Goal: Task Accomplishment & Management: Manage account settings

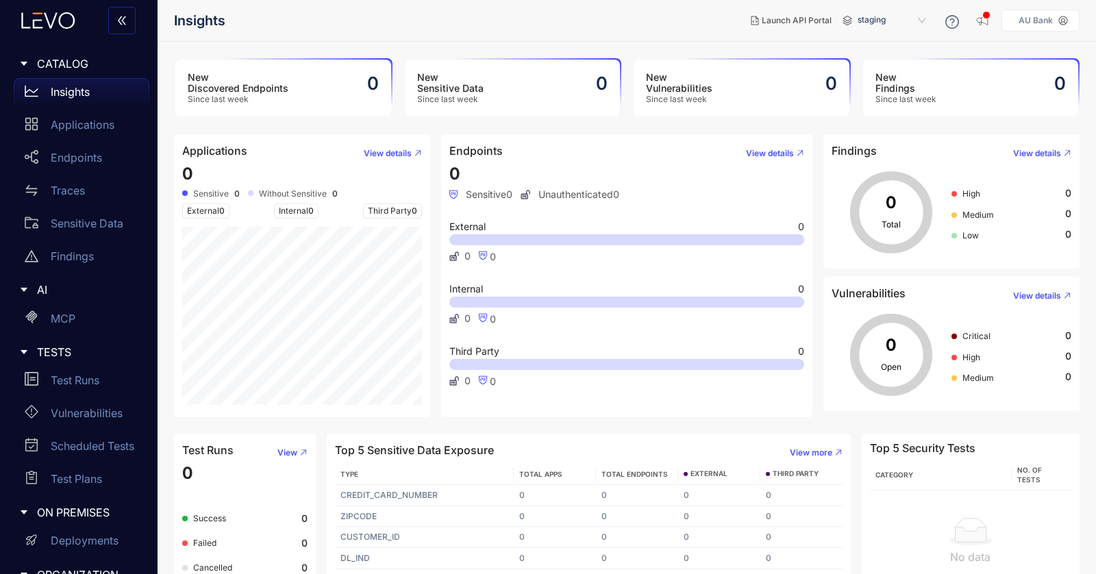
click at [1027, 21] on p "AU Bank" at bounding box center [1035, 21] width 34 height 10
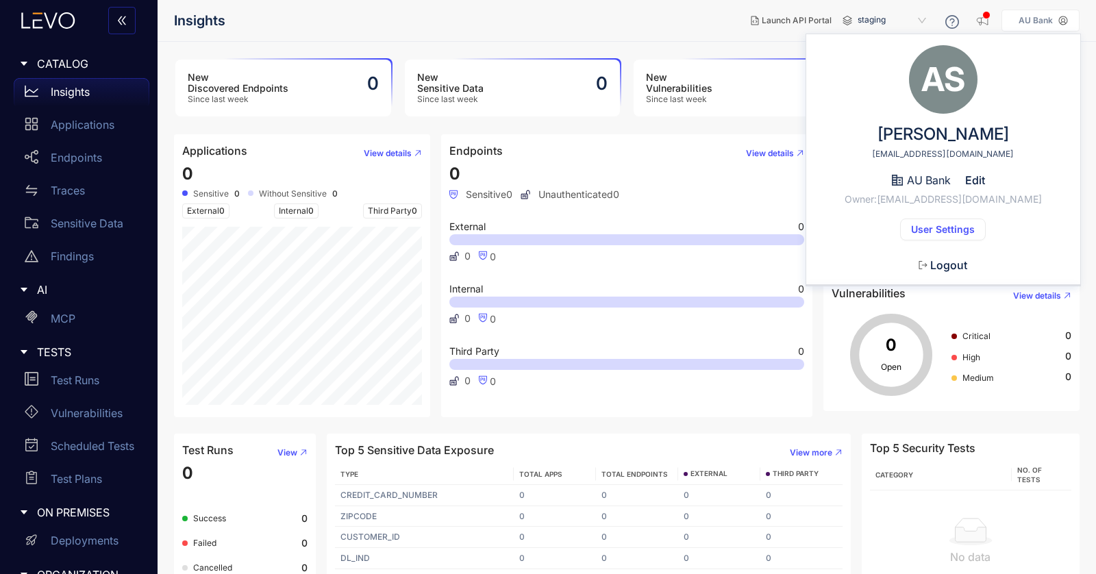
click at [930, 263] on button "Logout" at bounding box center [942, 265] width 71 height 22
